Goal: Register for event/course

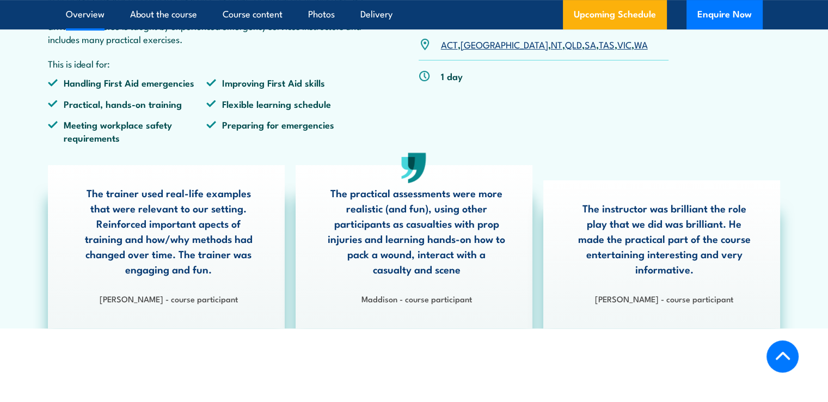
scroll to position [327, 0]
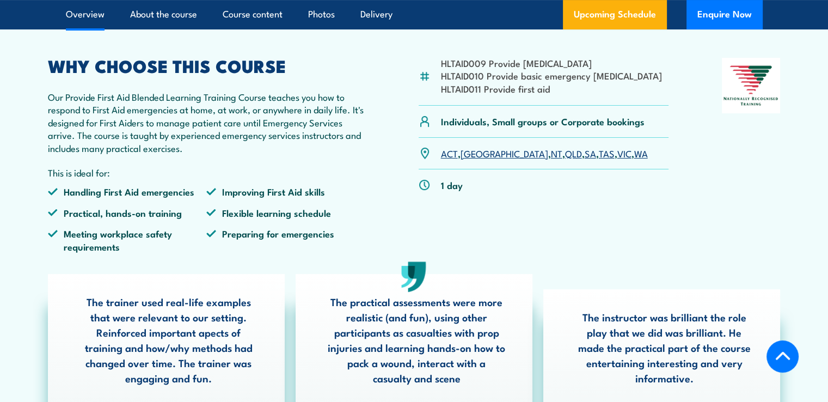
click at [585, 160] on link "SA" at bounding box center [590, 152] width 11 height 13
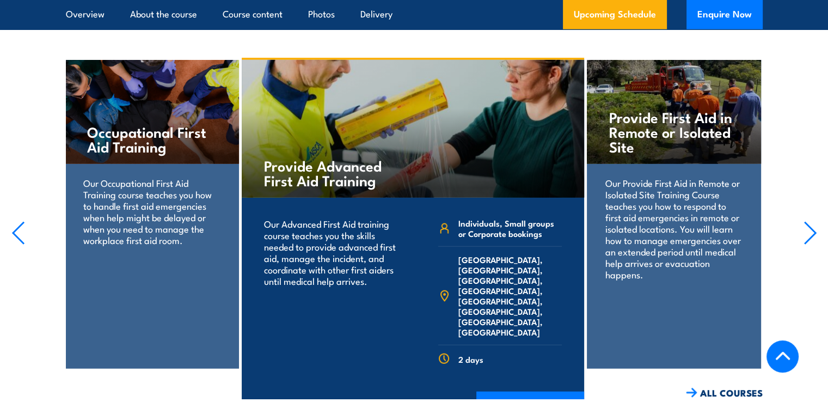
scroll to position [2702, 0]
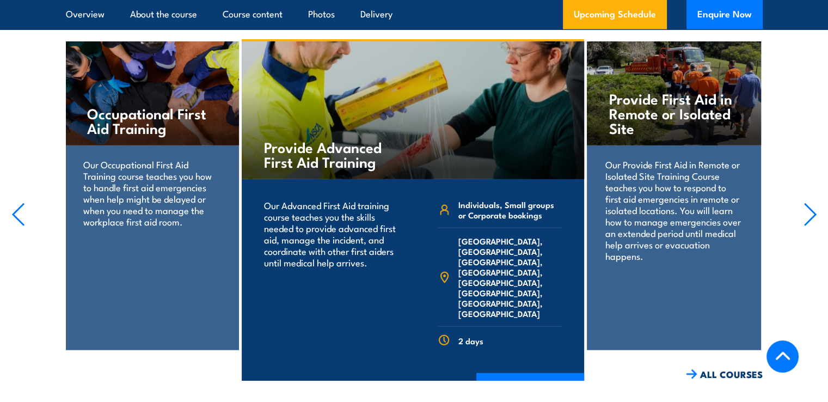
click at [804, 219] on icon "button" at bounding box center [811, 215] width 14 height 24
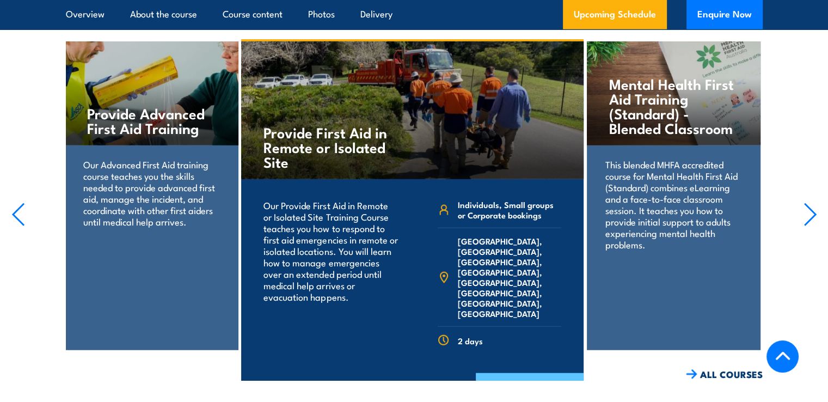
click at [522, 378] on link "COURSE DETAILS" at bounding box center [530, 387] width 108 height 28
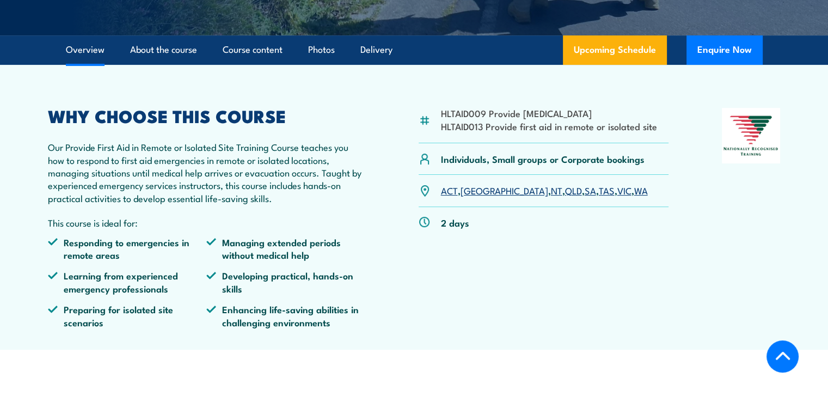
scroll to position [327, 0]
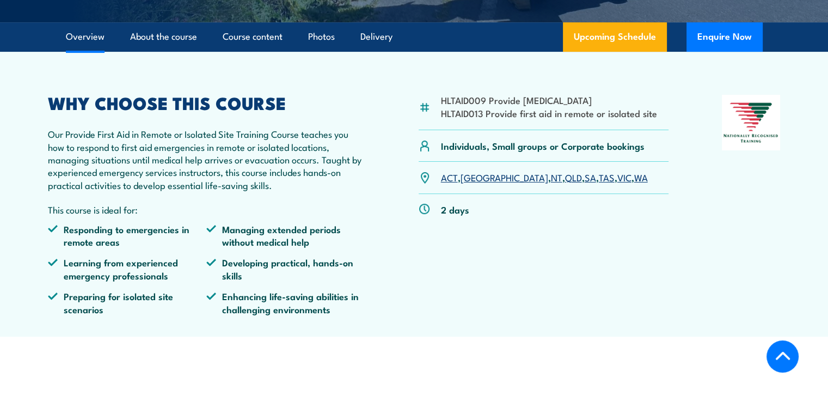
click at [585, 181] on link "SA" at bounding box center [590, 176] width 11 height 13
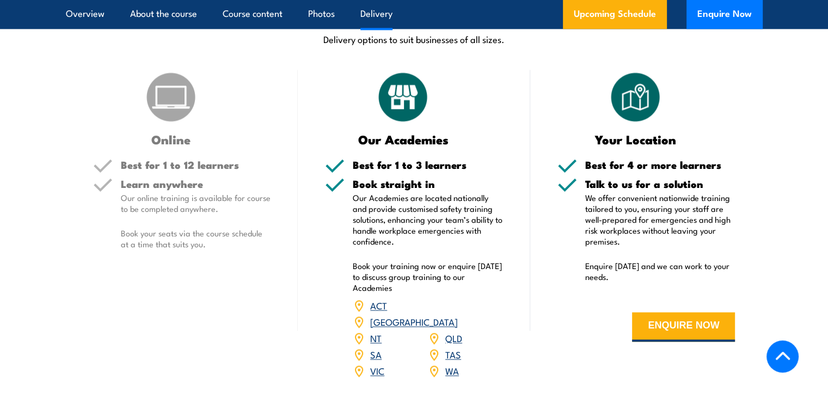
scroll to position [1470, 0]
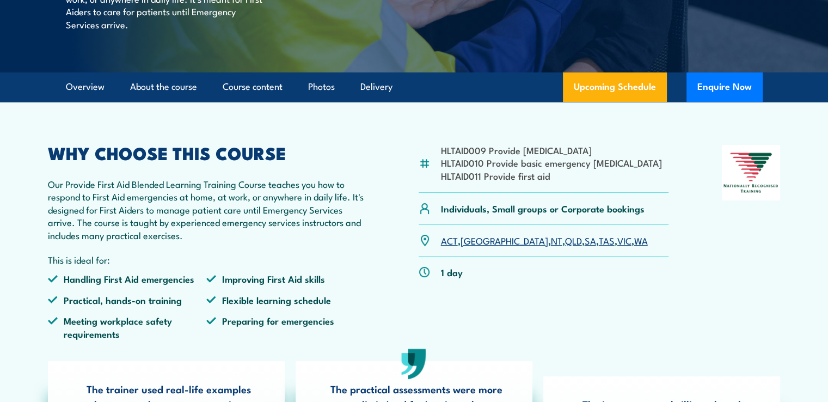
scroll to position [109, 0]
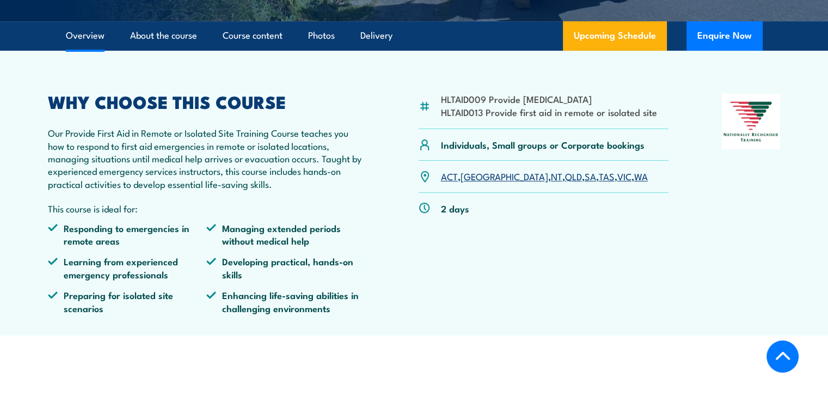
scroll to position [381, 0]
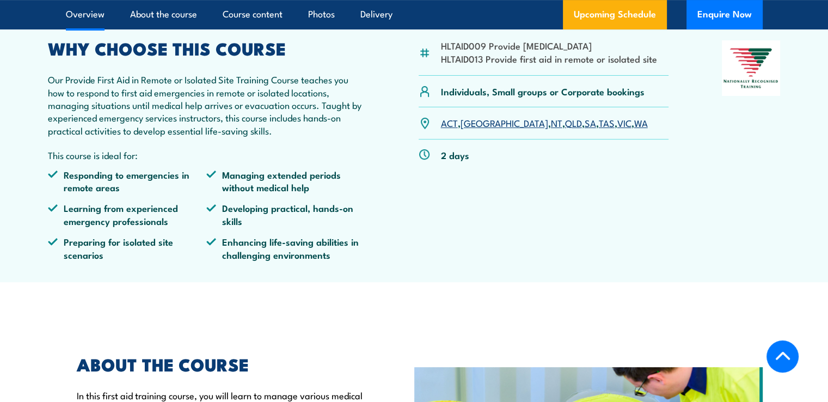
click at [585, 124] on link "SA" at bounding box center [590, 122] width 11 height 13
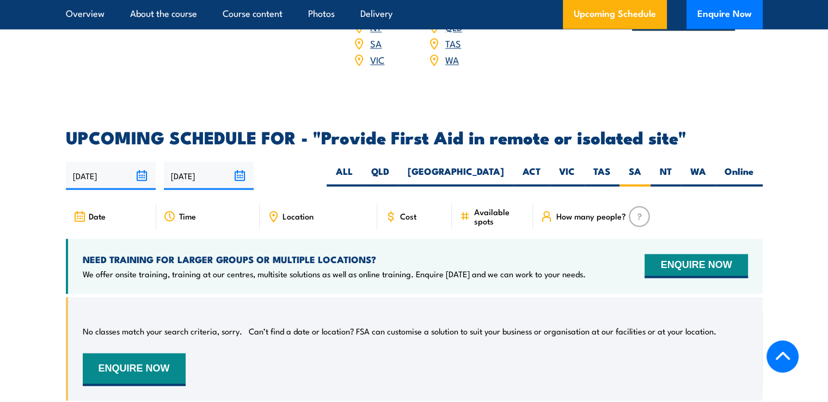
scroll to position [1796, 0]
